Goal: Find specific page/section: Find specific page/section

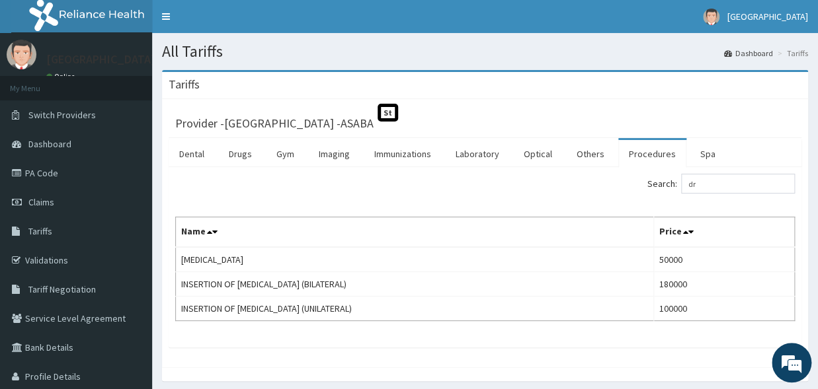
type input "d"
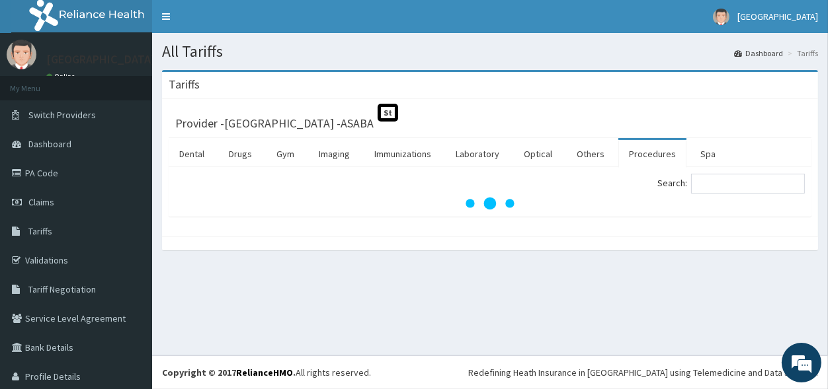
click at [639, 155] on link "Procedures" at bounding box center [652, 154] width 68 height 28
click at [655, 153] on link "Procedures" at bounding box center [652, 154] width 68 height 28
click at [650, 152] on link "Procedures" at bounding box center [652, 154] width 68 height 28
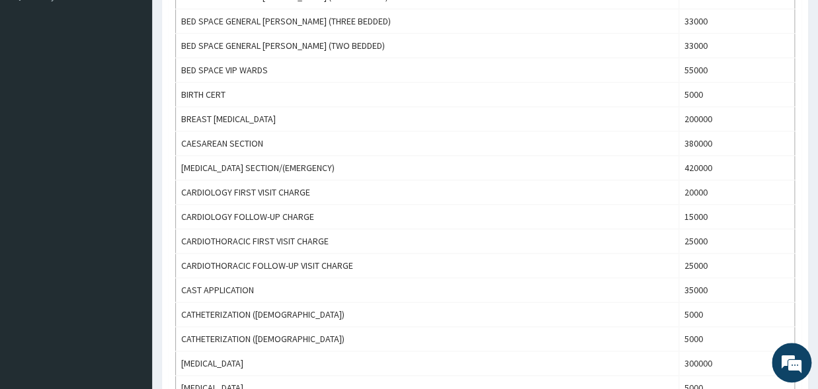
scroll to position [77, 0]
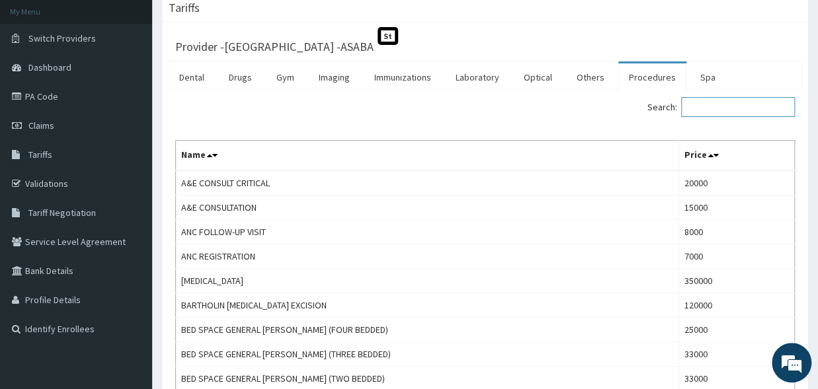
click at [697, 112] on input "Search:" at bounding box center [738, 107] width 114 height 20
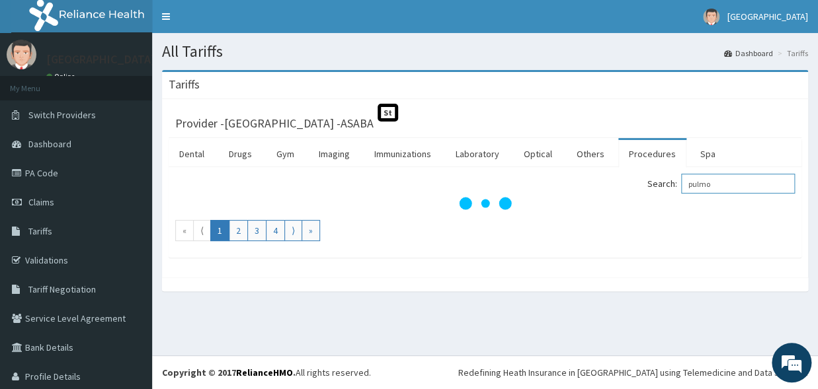
scroll to position [0, 0]
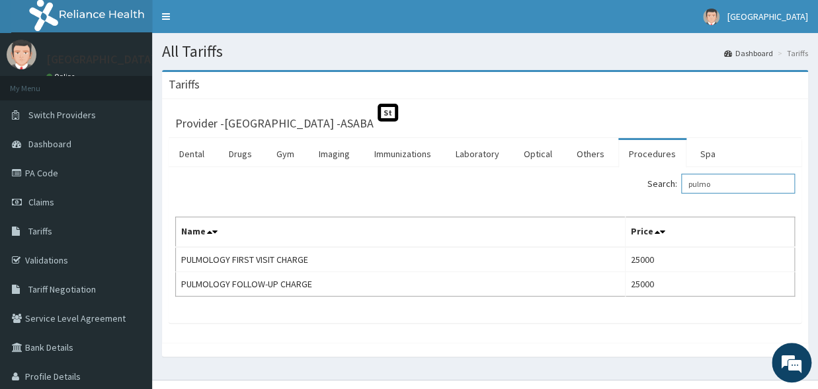
type input "pulmo"
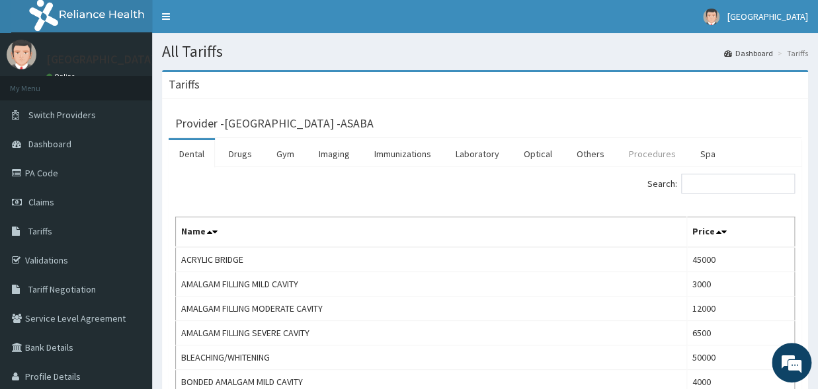
click at [641, 158] on link "Procedures" at bounding box center [652, 154] width 68 height 28
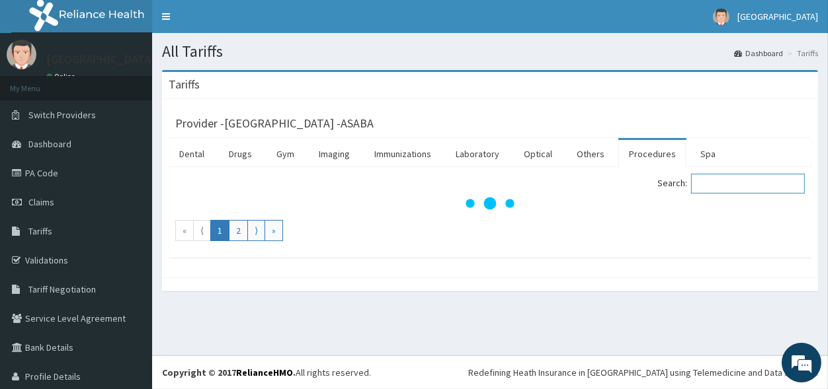
click at [719, 184] on input "Search:" at bounding box center [748, 184] width 114 height 20
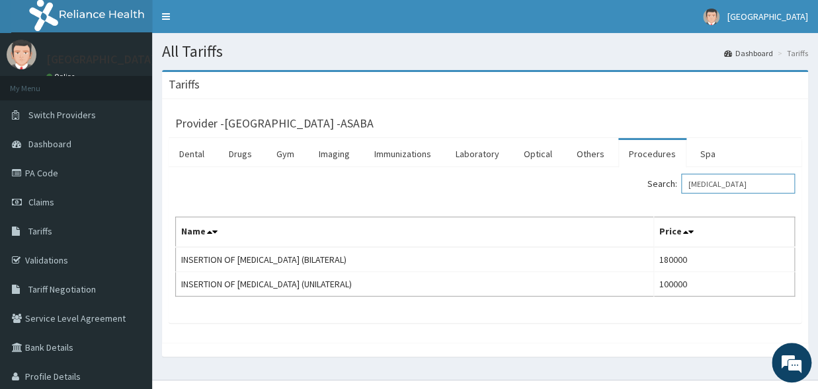
type input "[MEDICAL_DATA]"
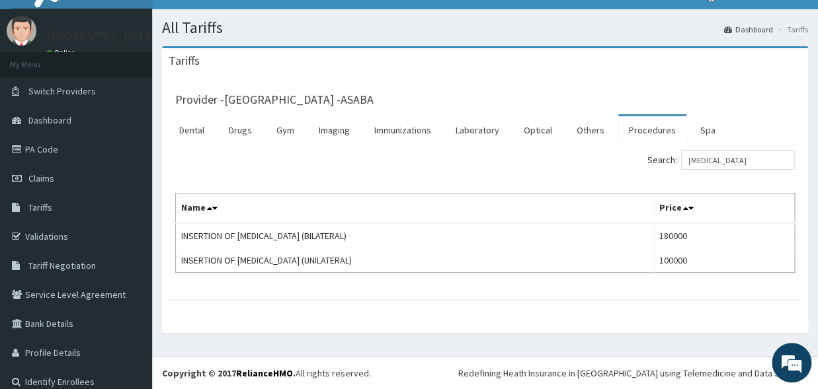
click at [340, 159] on div "Search: [MEDICAL_DATA]" at bounding box center [484, 161] width 639 height 23
click at [476, 125] on link "Laboratory" at bounding box center [477, 130] width 65 height 28
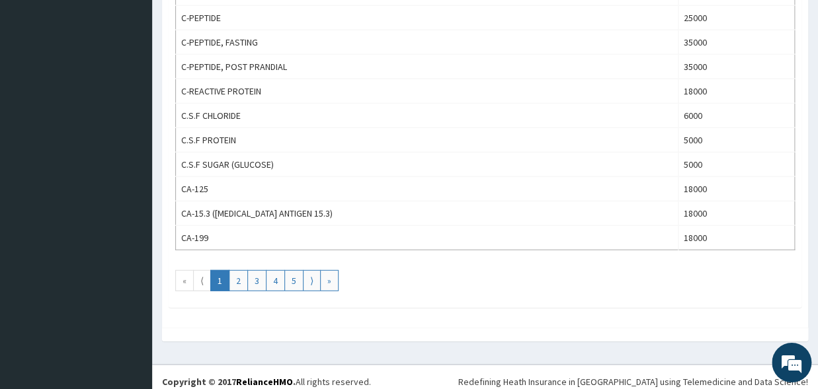
scroll to position [1226, 0]
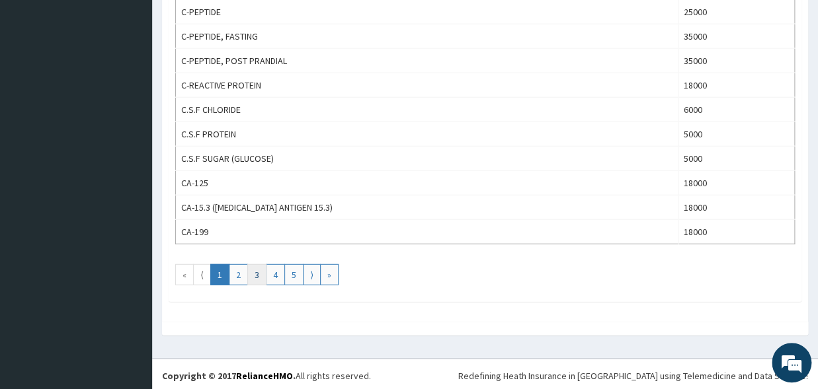
click at [260, 270] on link "3" at bounding box center [256, 274] width 19 height 21
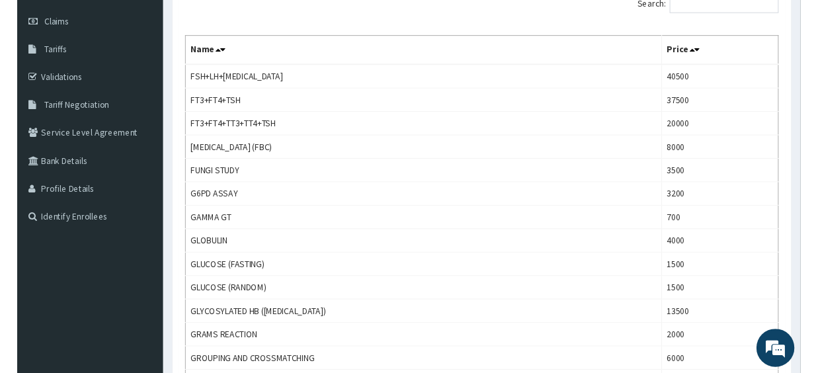
scroll to position [182, 0]
